Goal: Task Accomplishment & Management: Manage account settings

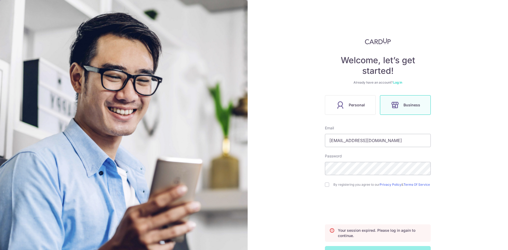
scroll to position [20, 0]
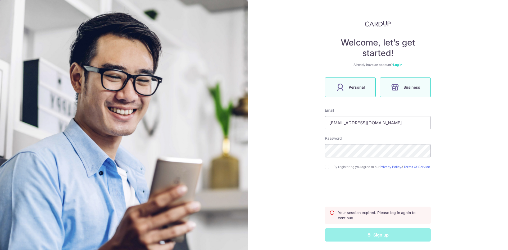
click at [358, 88] on span "Personal" at bounding box center [357, 87] width 16 height 6
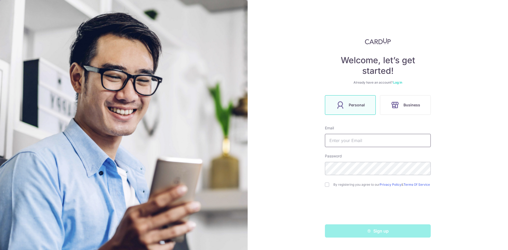
click at [363, 140] on input "text" at bounding box center [378, 140] width 106 height 13
type input "[EMAIL_ADDRESS][DOMAIN_NAME]"
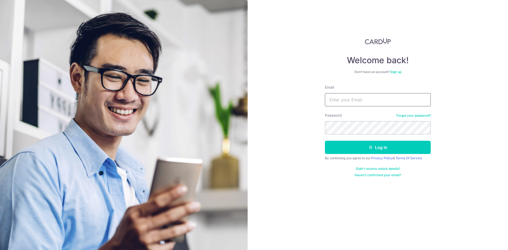
click at [357, 96] on input "Email" at bounding box center [378, 99] width 106 height 13
type input "[EMAIL_ADDRESS][DOMAIN_NAME]"
click at [325, 141] on button "Log in" at bounding box center [378, 147] width 106 height 13
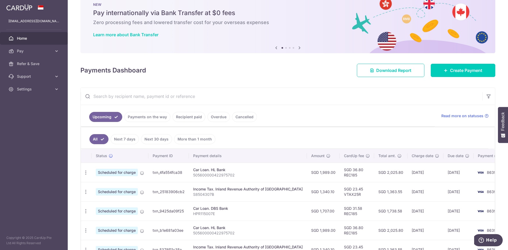
scroll to position [26, 0]
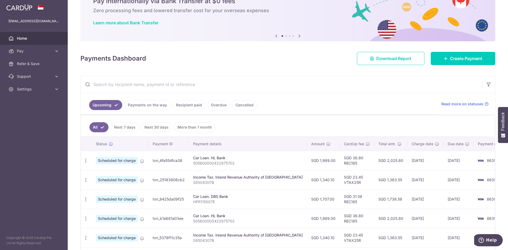
click at [149, 108] on link "Payments on the way" at bounding box center [147, 105] width 46 height 10
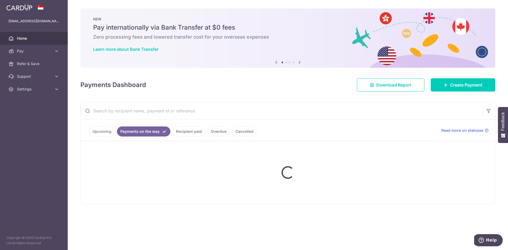
scroll to position [0, 0]
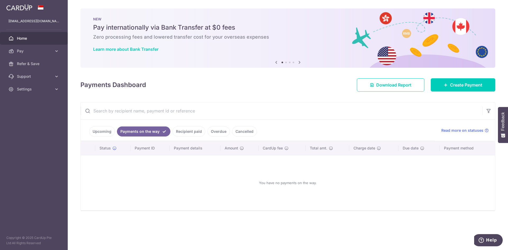
click at [184, 132] on link "Recipient paid" at bounding box center [189, 132] width 33 height 10
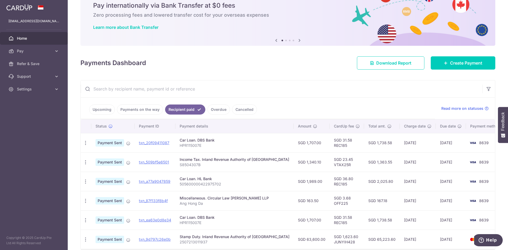
scroll to position [47, 0]
